Goal: Transaction & Acquisition: Subscribe to service/newsletter

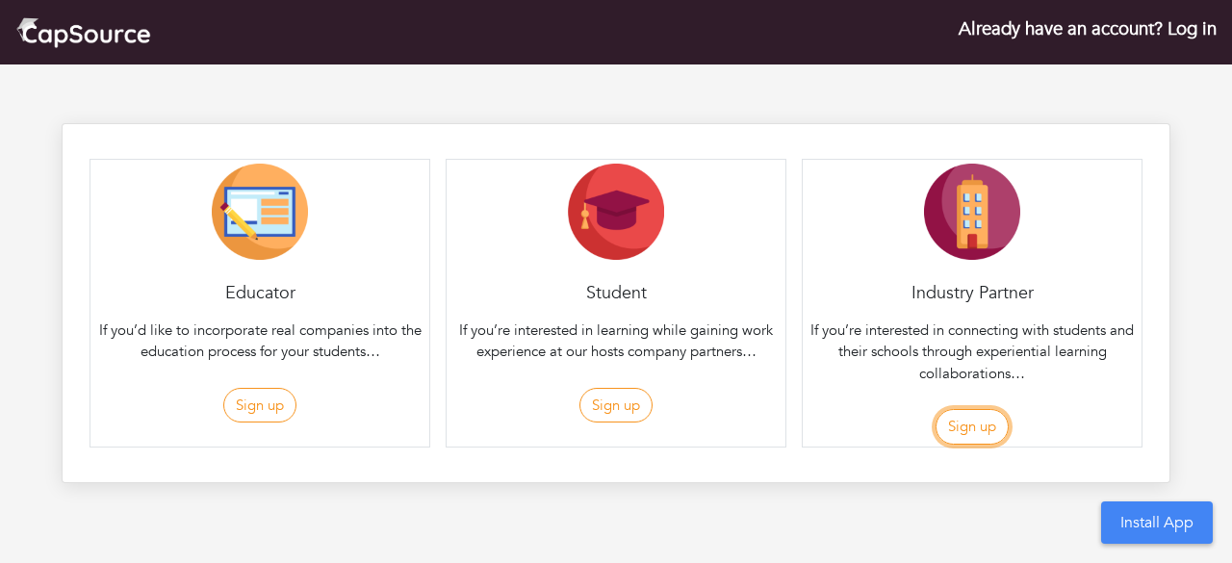
drag, startPoint x: 973, startPoint y: 419, endPoint x: 967, endPoint y: 407, distance: 13.4
click at [973, 418] on button "Sign up" at bounding box center [972, 427] width 73 height 36
click at [962, 427] on button "Sign up" at bounding box center [972, 427] width 73 height 36
click at [970, 431] on button "Sign up" at bounding box center [972, 427] width 73 height 36
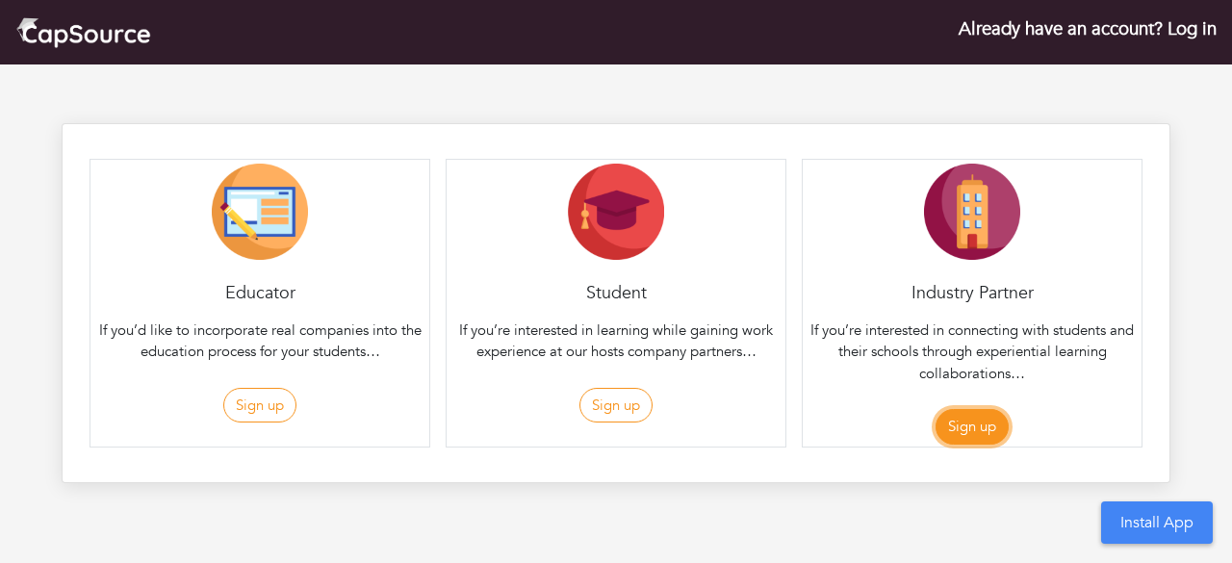
click at [970, 431] on button "Sign up" at bounding box center [972, 427] width 73 height 36
click at [971, 426] on button "Sign up" at bounding box center [972, 427] width 73 height 36
click at [967, 427] on button "Sign up" at bounding box center [972, 427] width 73 height 36
click at [969, 428] on button "Sign up" at bounding box center [972, 427] width 73 height 36
click at [287, 127] on div "Educator If you’d like to incorporate real companies into the education process…" at bounding box center [616, 303] width 1109 height 360
